Goal: Check status: Check status

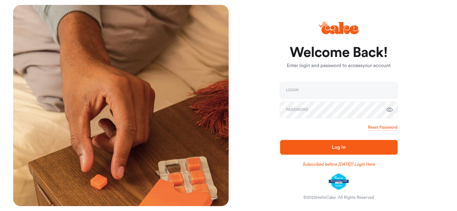
drag, startPoint x: 365, startPoint y: 1, endPoint x: 262, endPoint y: 61, distance: 120.2
click at [261, 55] on div "Welcome Back! Enter login and password to access your account Login Password Re…" at bounding box center [337, 105] width 216 height 201
click at [296, 96] on input "email" at bounding box center [339, 90] width 118 height 16
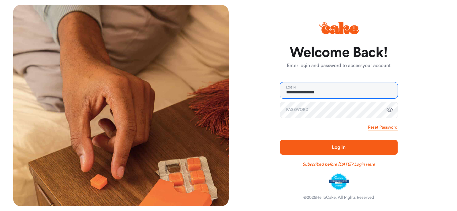
type input "**********"
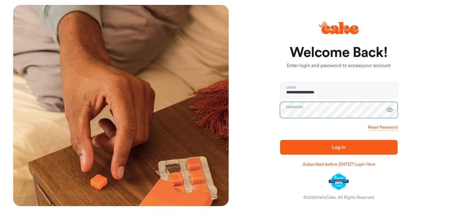
click at [280, 140] on button "Log In" at bounding box center [339, 147] width 118 height 15
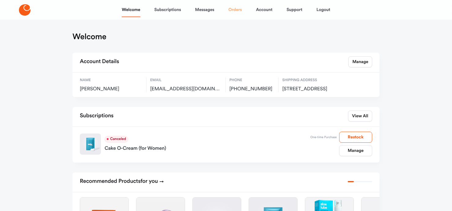
click at [235, 12] on link "Orders" at bounding box center [235, 9] width 13 height 15
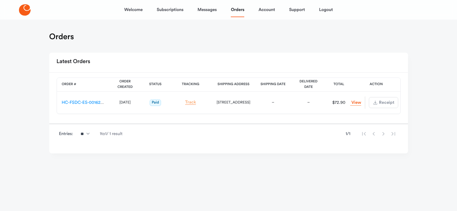
click at [193, 103] on link "Track" at bounding box center [190, 102] width 11 height 5
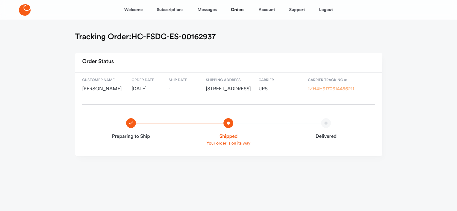
click at [331, 89] on link "1ZH4H9170314456211" at bounding box center [331, 89] width 46 height 5
